Goal: Download file/media: Obtain a digital file from the website

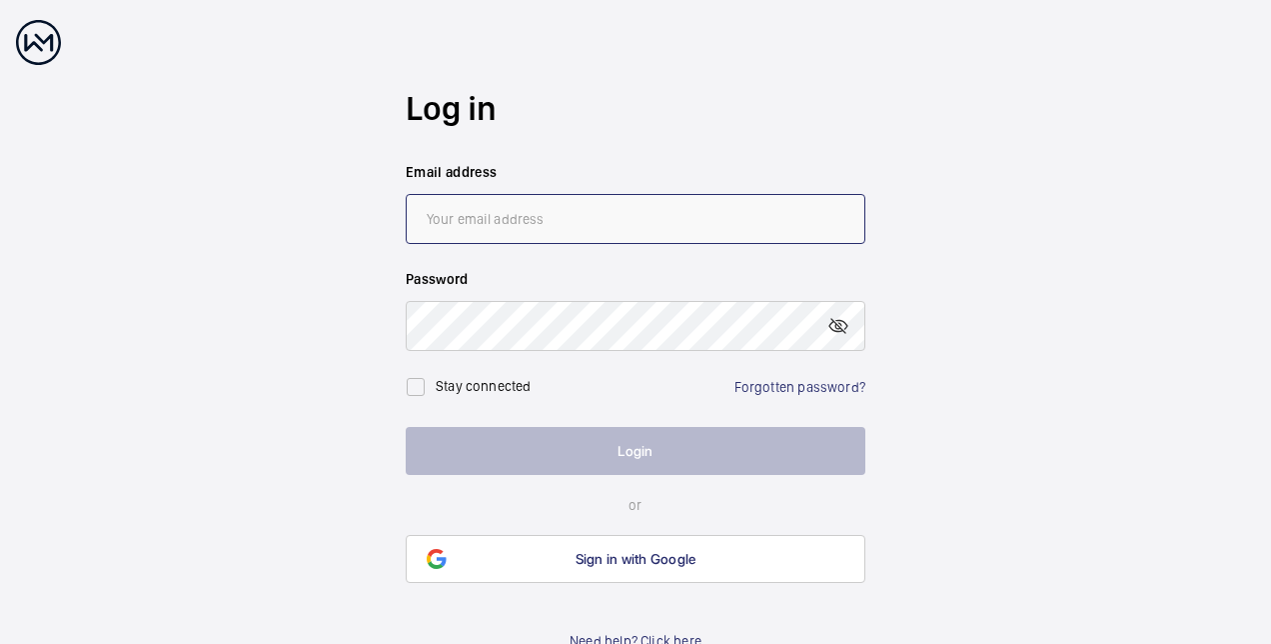
type input "[EMAIL_ADDRESS][PERSON_NAME][DOMAIN_NAME]"
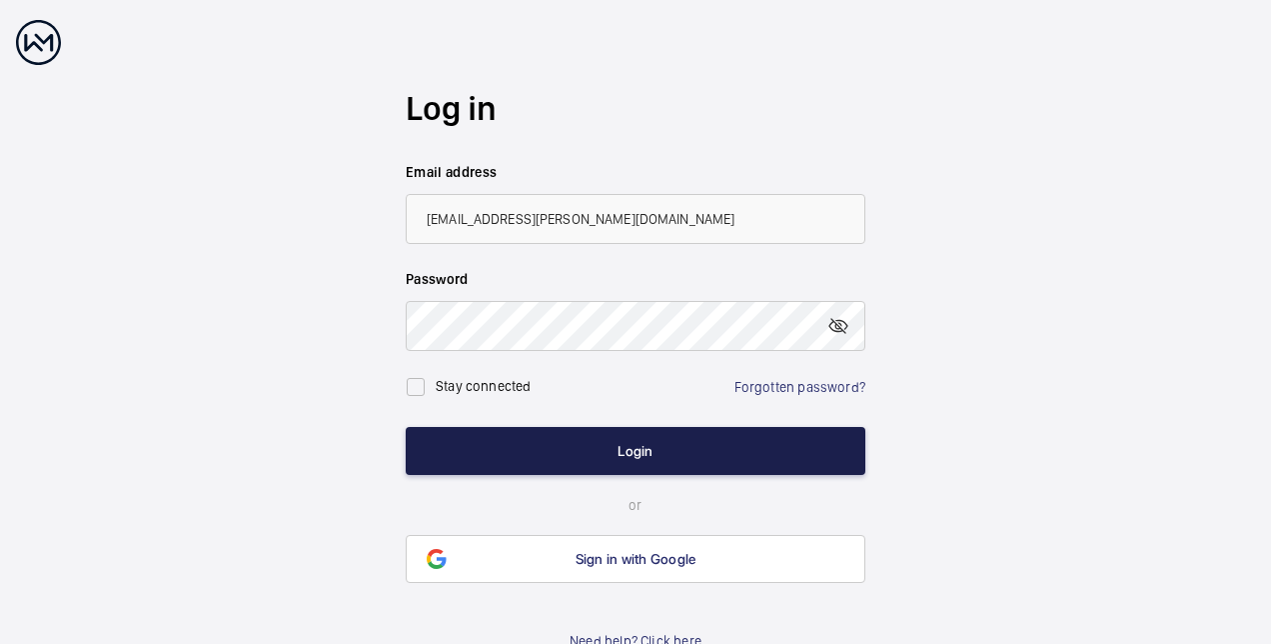
click at [623, 449] on button "Login" at bounding box center [636, 451] width 460 height 48
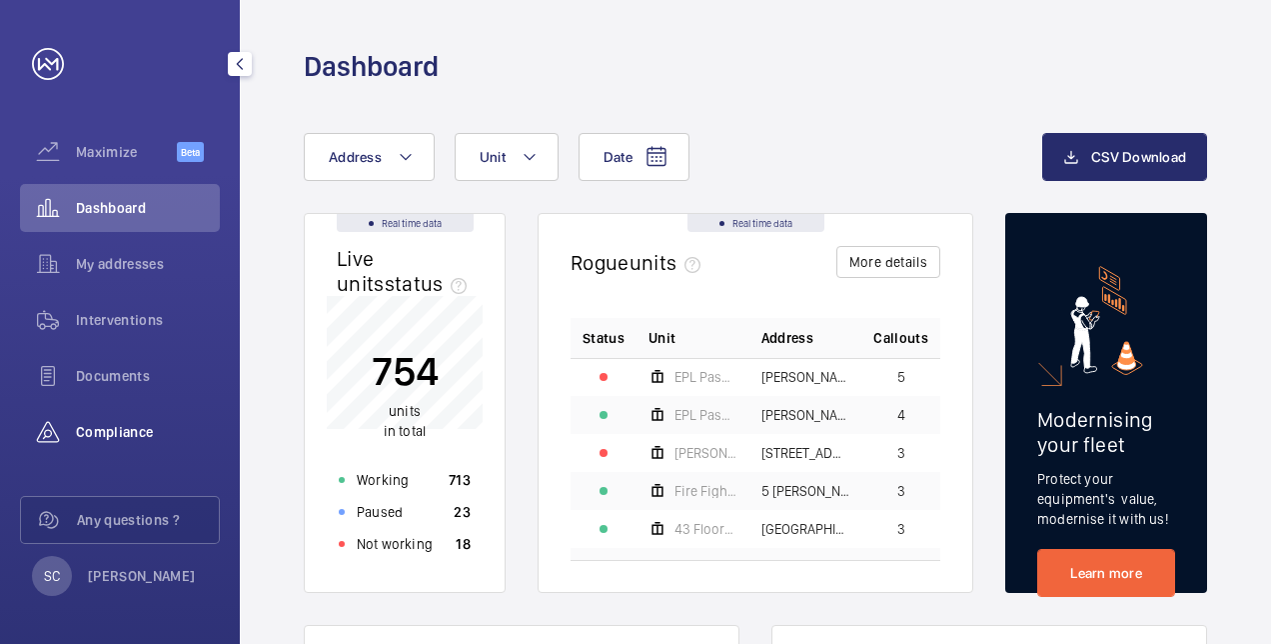
click at [115, 418] on div "Compliance" at bounding box center [120, 432] width 200 height 48
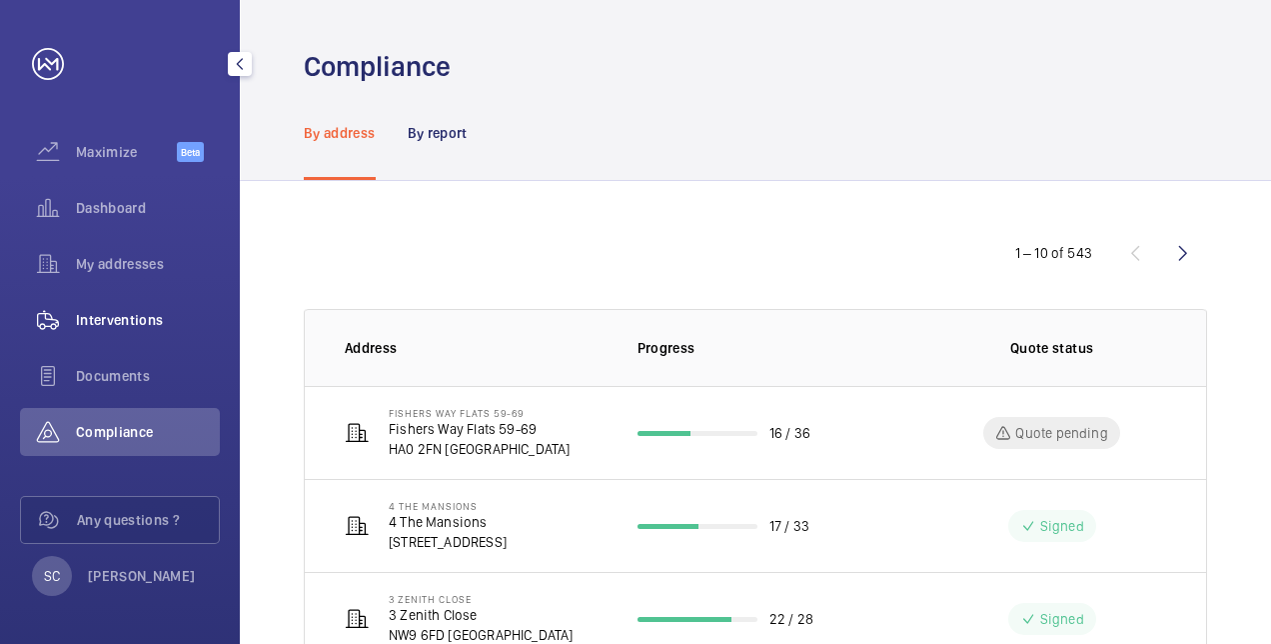
click at [131, 312] on span "Interventions" at bounding box center [148, 320] width 144 height 20
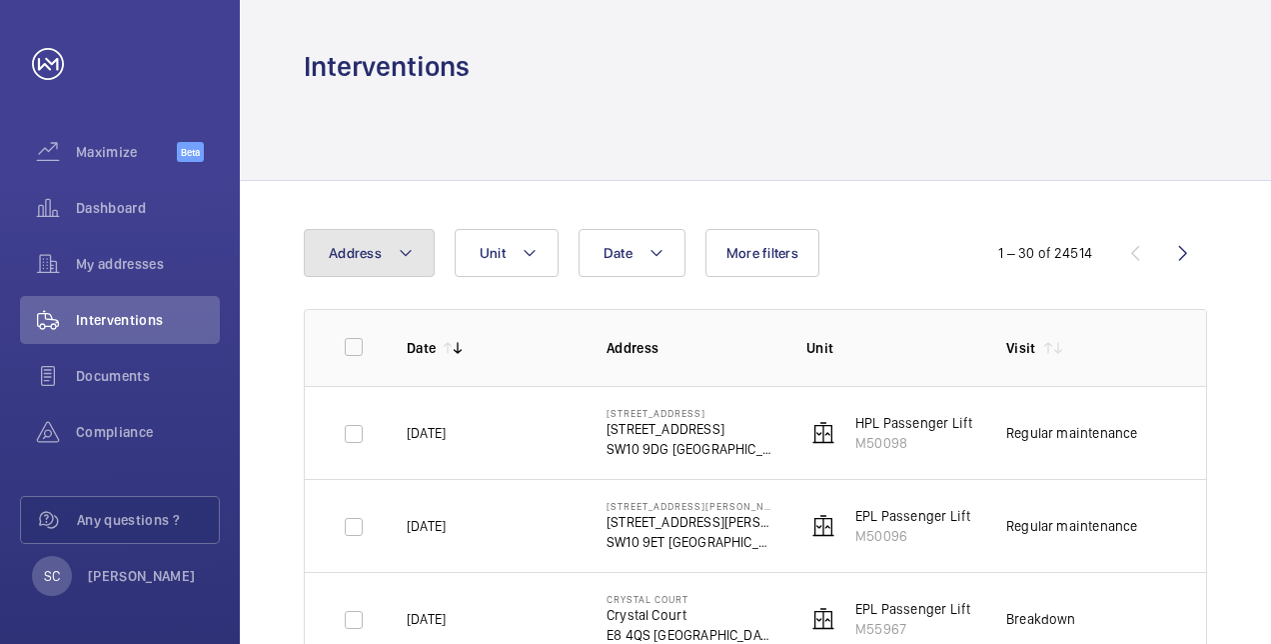
click at [416, 248] on button "Address" at bounding box center [369, 253] width 131 height 48
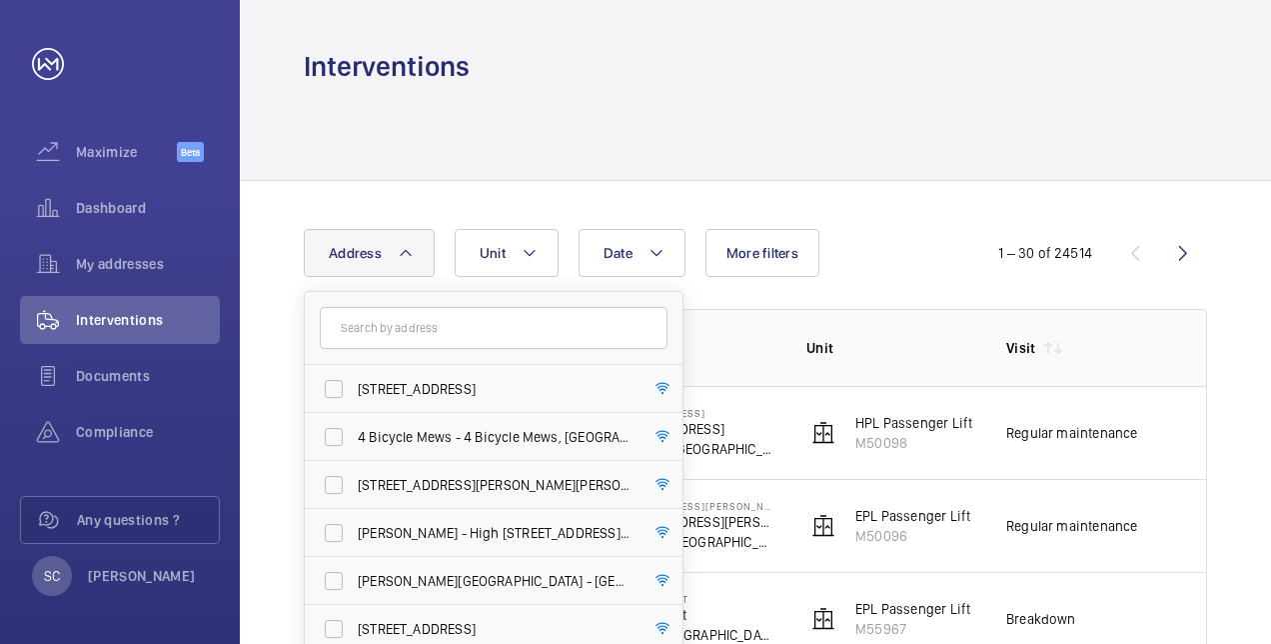
click at [374, 332] on input "text" at bounding box center [494, 328] width 348 height 42
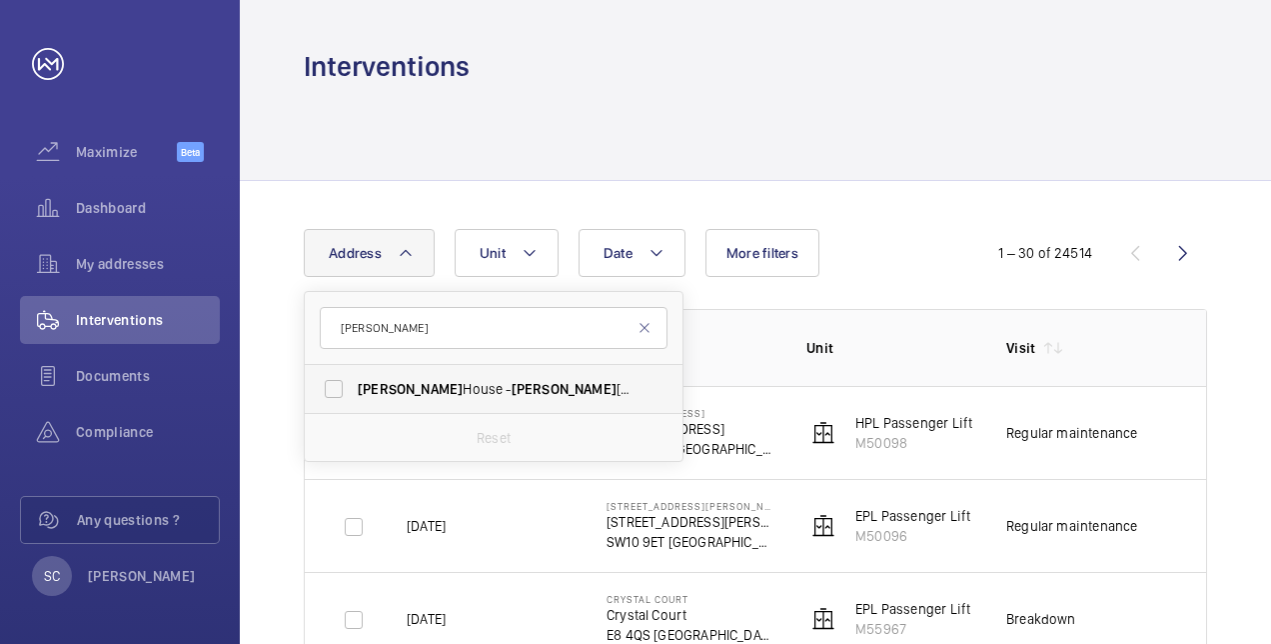
type input "[PERSON_NAME]"
click at [461, 380] on span "[PERSON_NAME][STREET_ADDRESS][PERSON_NAME]" at bounding box center [495, 389] width 275 height 20
click at [354, 380] on input "[PERSON_NAME][STREET_ADDRESS][PERSON_NAME]" at bounding box center [334, 389] width 40 height 40
checkbox input "true"
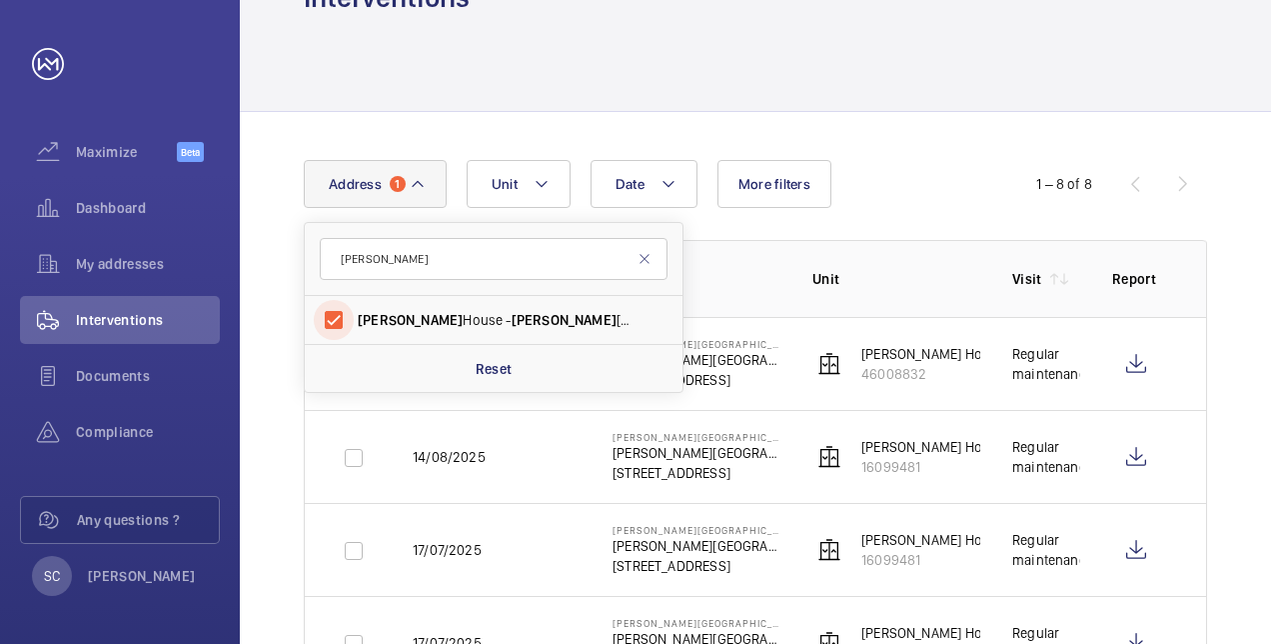
scroll to position [100, 0]
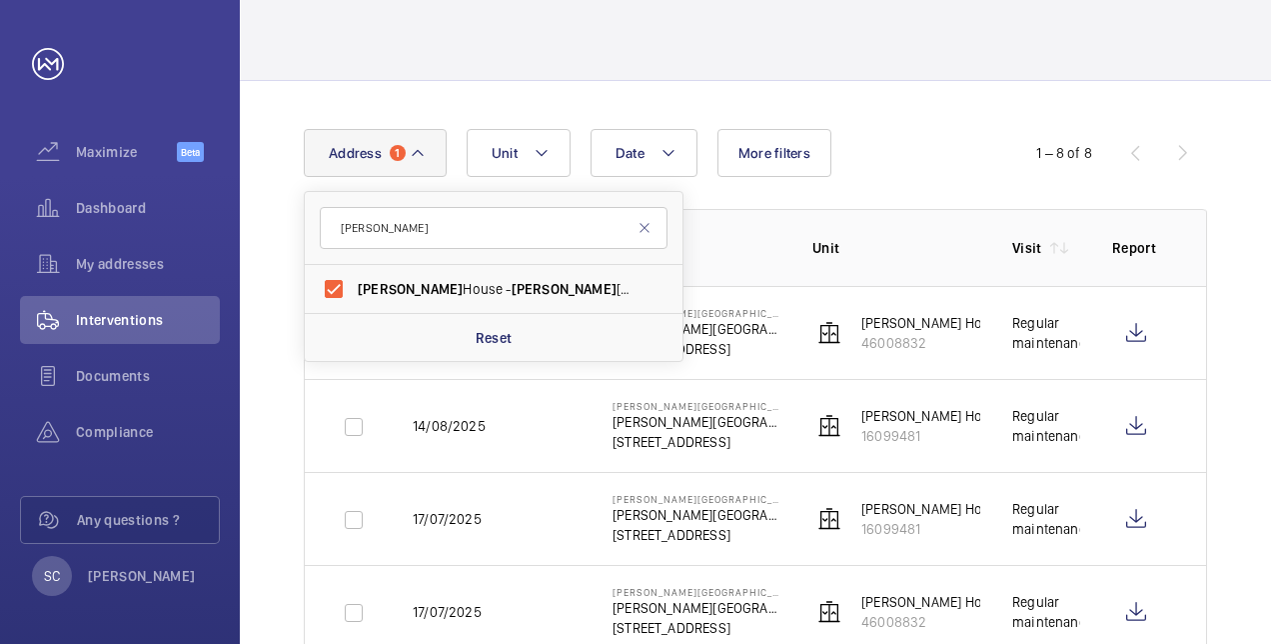
click at [762, 251] on p "Address" at bounding box center [697, 248] width 168 height 20
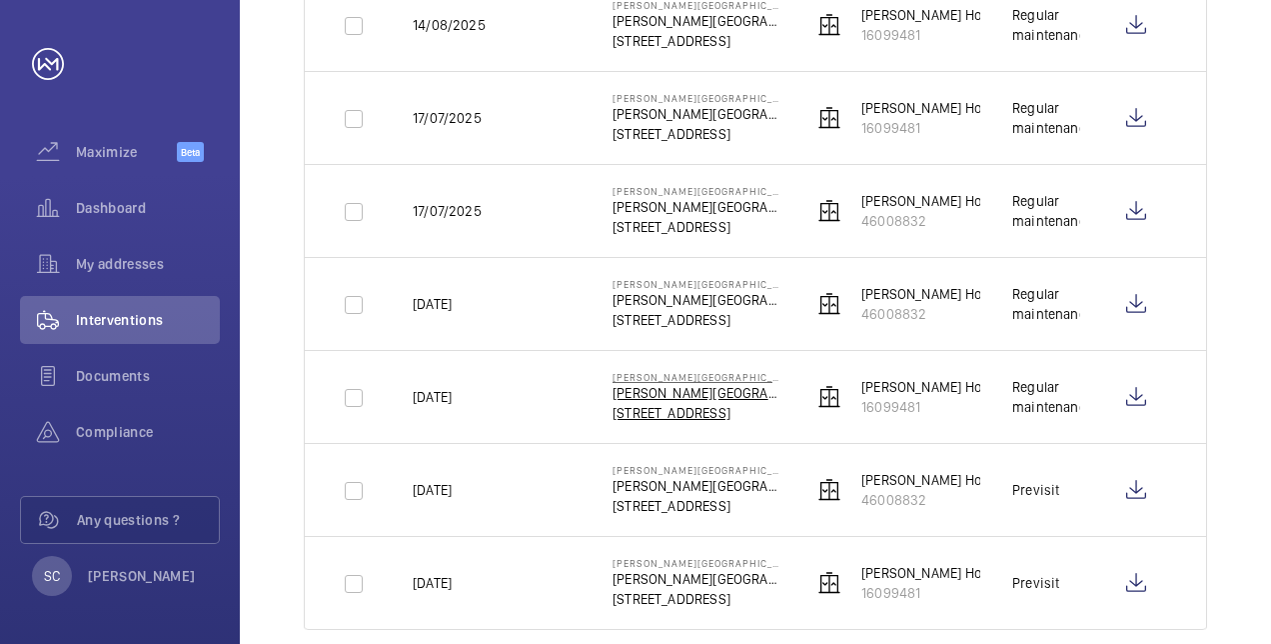
scroll to position [532, 0]
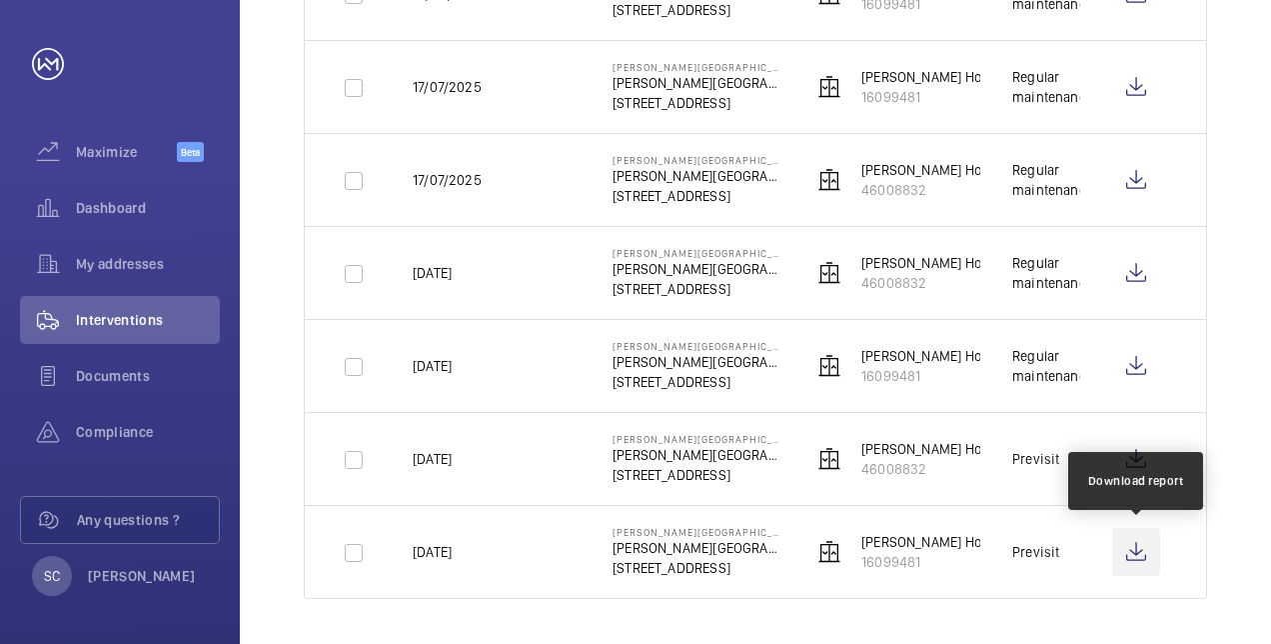
click at [1132, 548] on wm-front-icon-button at bounding box center [1136, 552] width 48 height 48
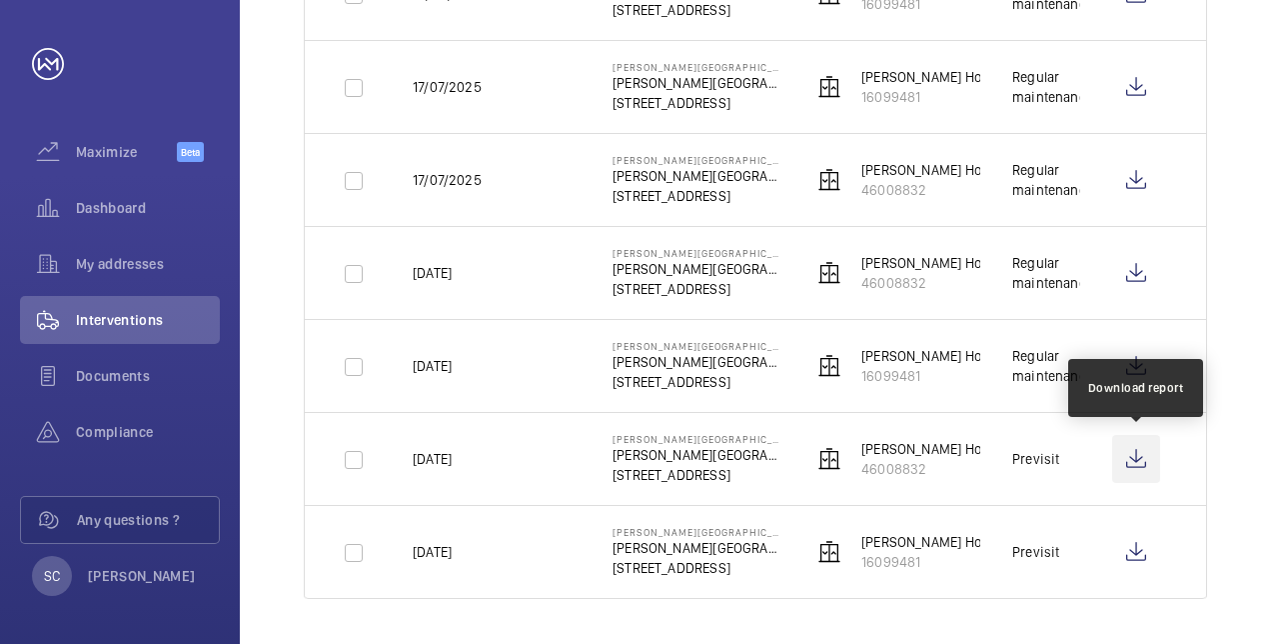
click at [1131, 456] on wm-front-icon-button at bounding box center [1136, 459] width 48 height 48
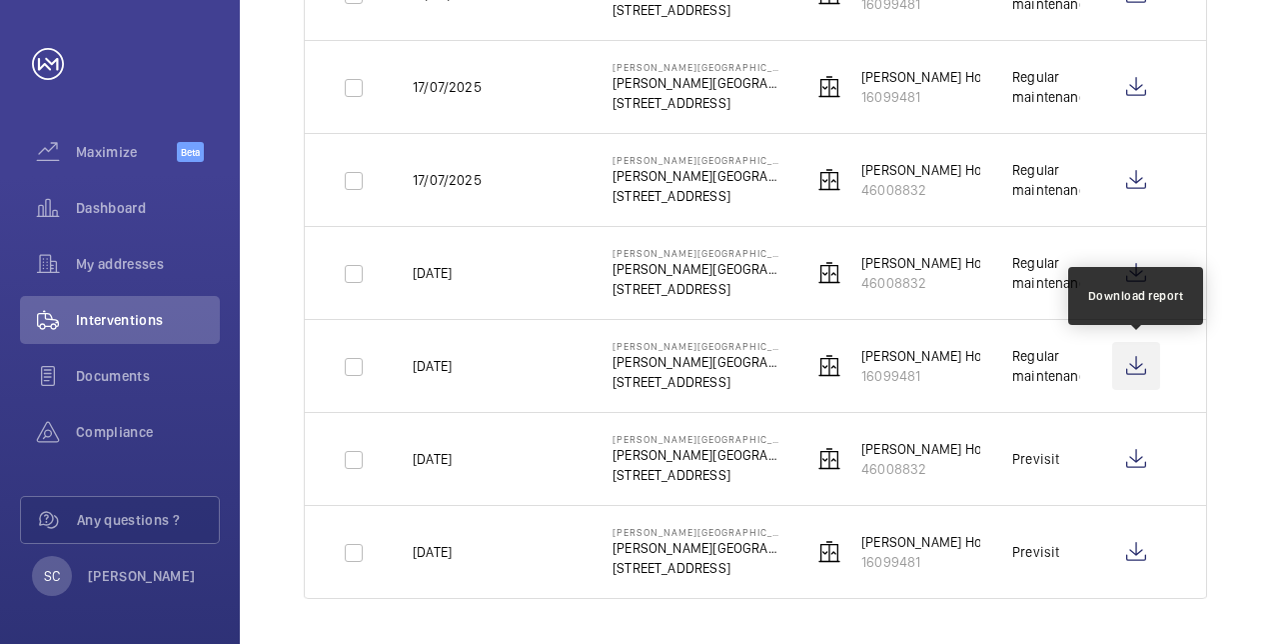
click at [1135, 367] on wm-front-icon-button at bounding box center [1136, 366] width 48 height 48
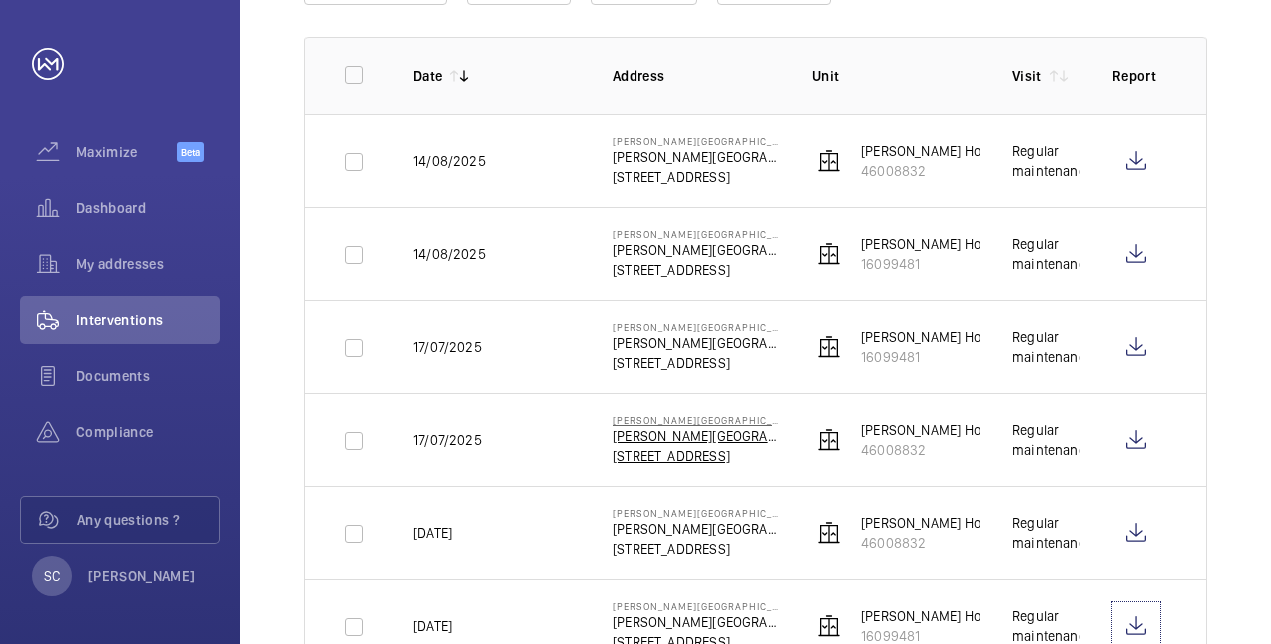
scroll to position [300, 0]
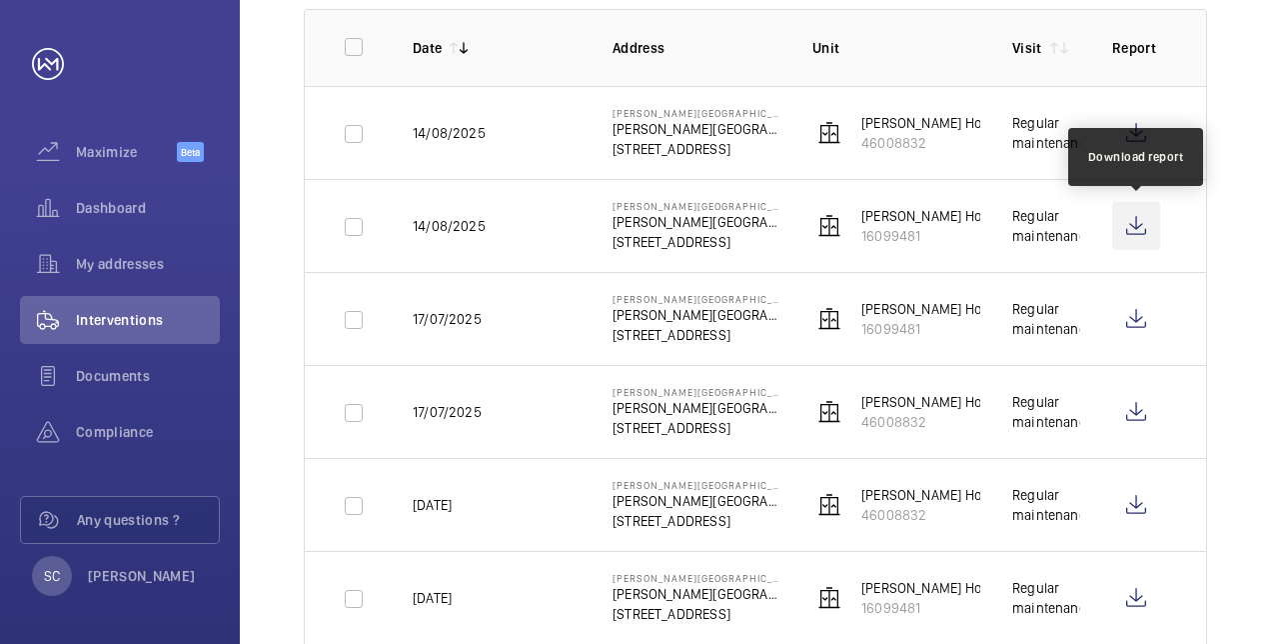
click at [1130, 226] on wm-front-icon-button at bounding box center [1136, 226] width 48 height 48
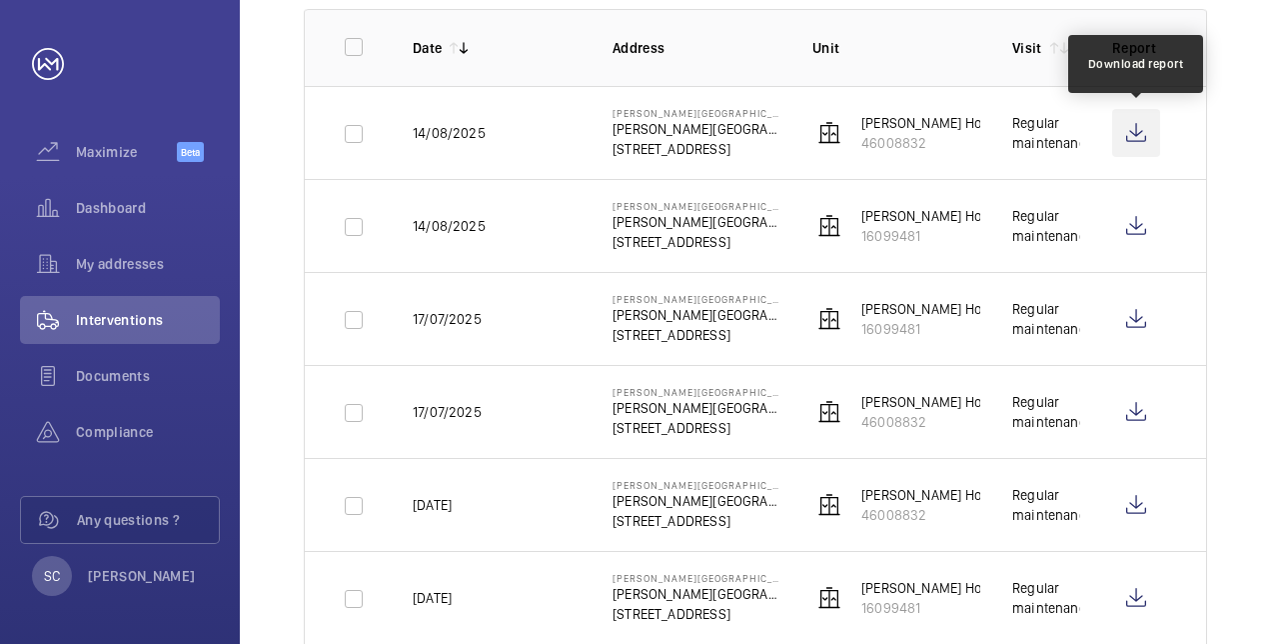
click at [1130, 135] on wm-front-icon-button at bounding box center [1136, 133] width 48 height 48
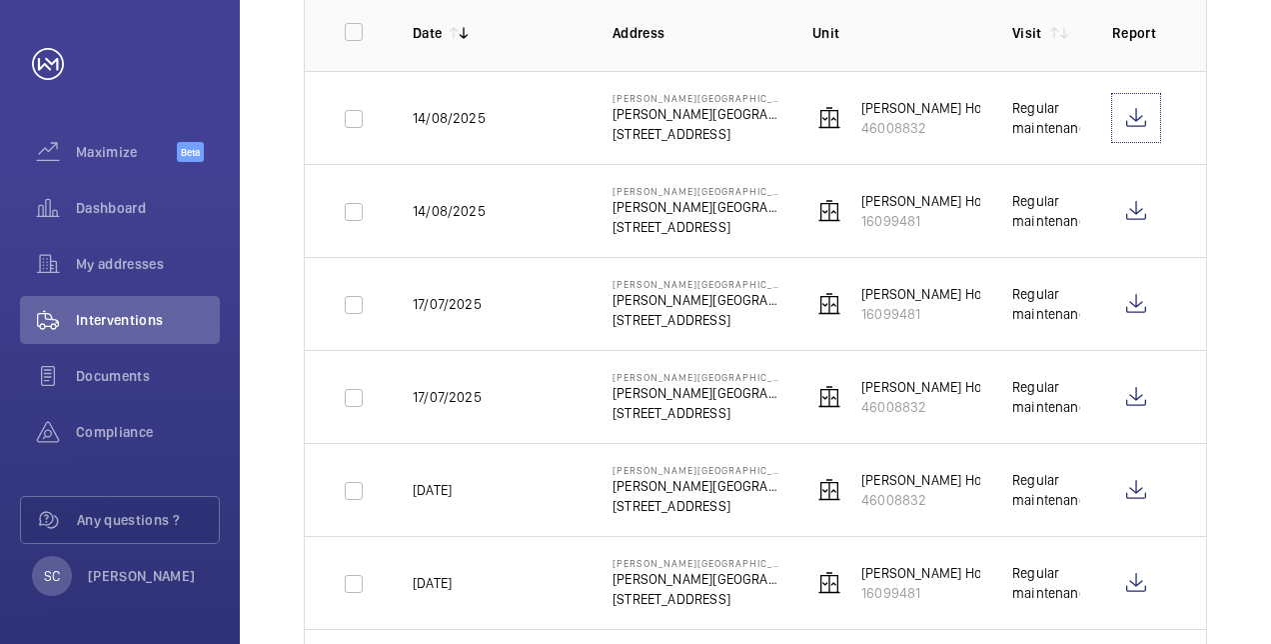
scroll to position [400, 0]
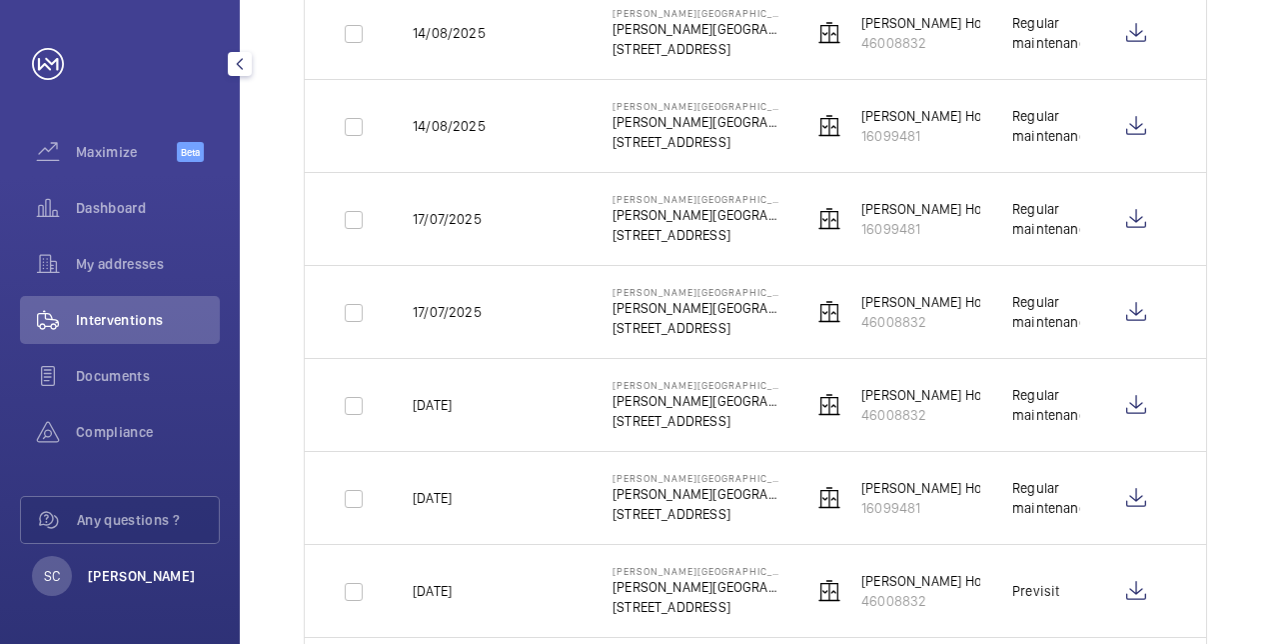
click at [122, 572] on p "[PERSON_NAME]" at bounding box center [142, 576] width 108 height 20
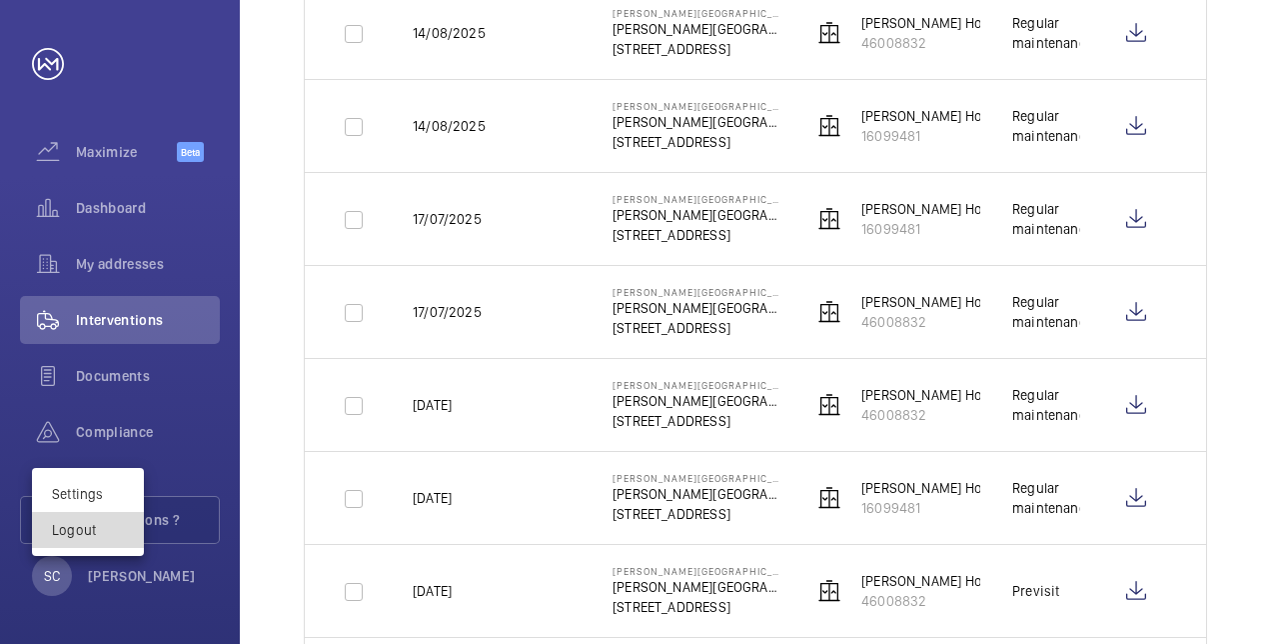
click at [88, 535] on p "Logout" at bounding box center [88, 530] width 72 height 20
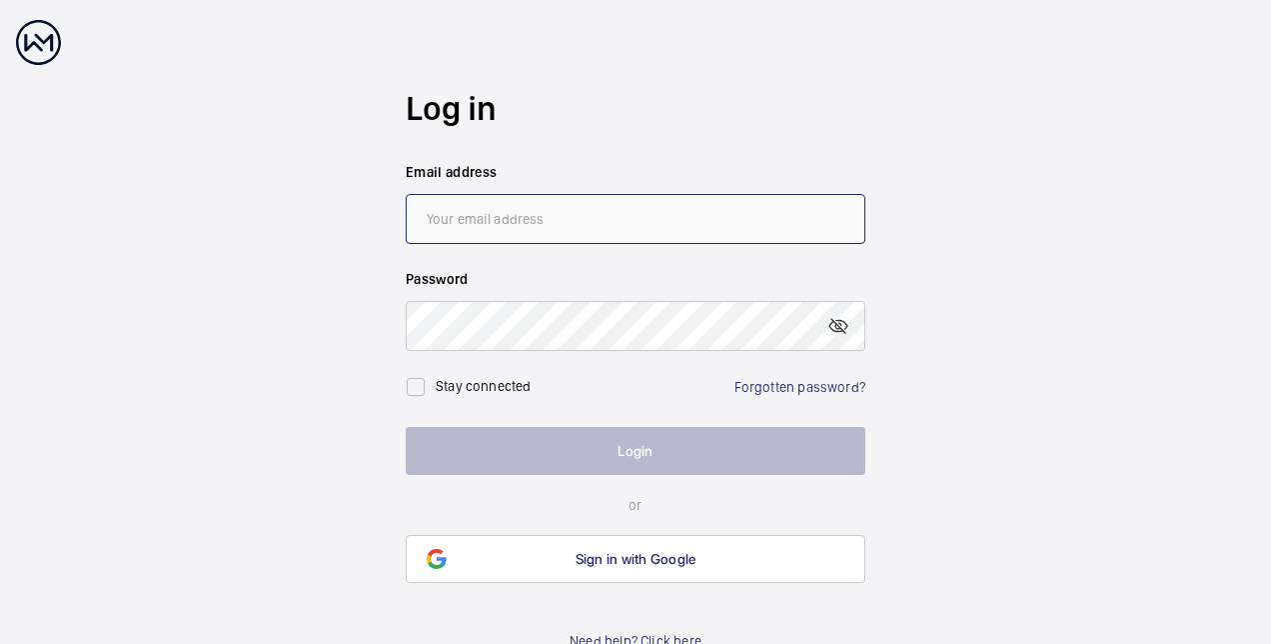
type input "[EMAIL_ADDRESS][PERSON_NAME][DOMAIN_NAME]"
